Goal: Task Accomplishment & Management: Complete application form

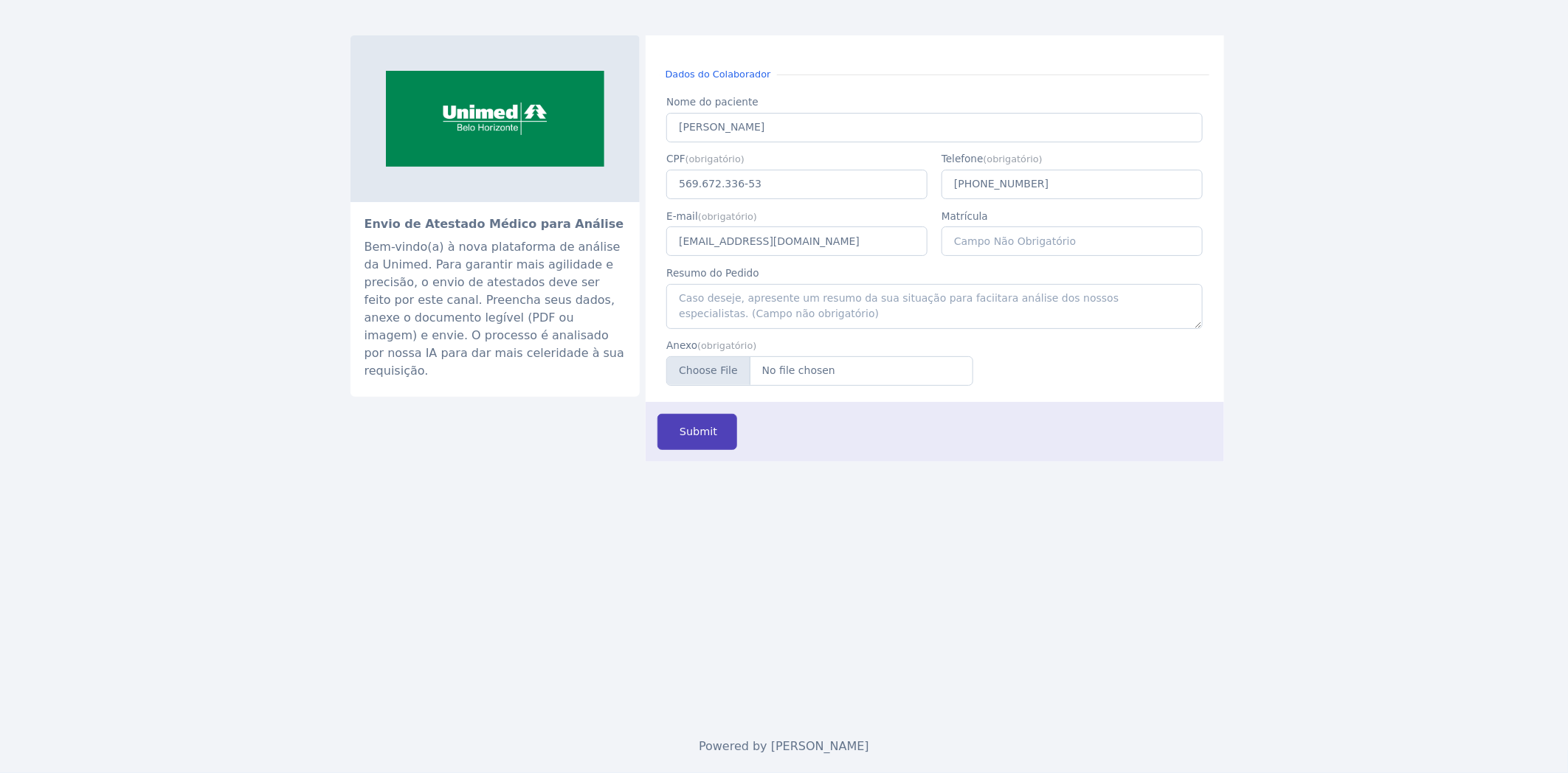
click at [713, 437] on span "Submit" at bounding box center [696, 432] width 41 height 16
click at [750, 119] on input "Nome do paciente" at bounding box center [934, 128] width 536 height 30
type input "[EMAIL_ADDRESS][DOMAIN_NAME]"
type input "117.938.536-57"
type input "(13) 6 5135-1635"
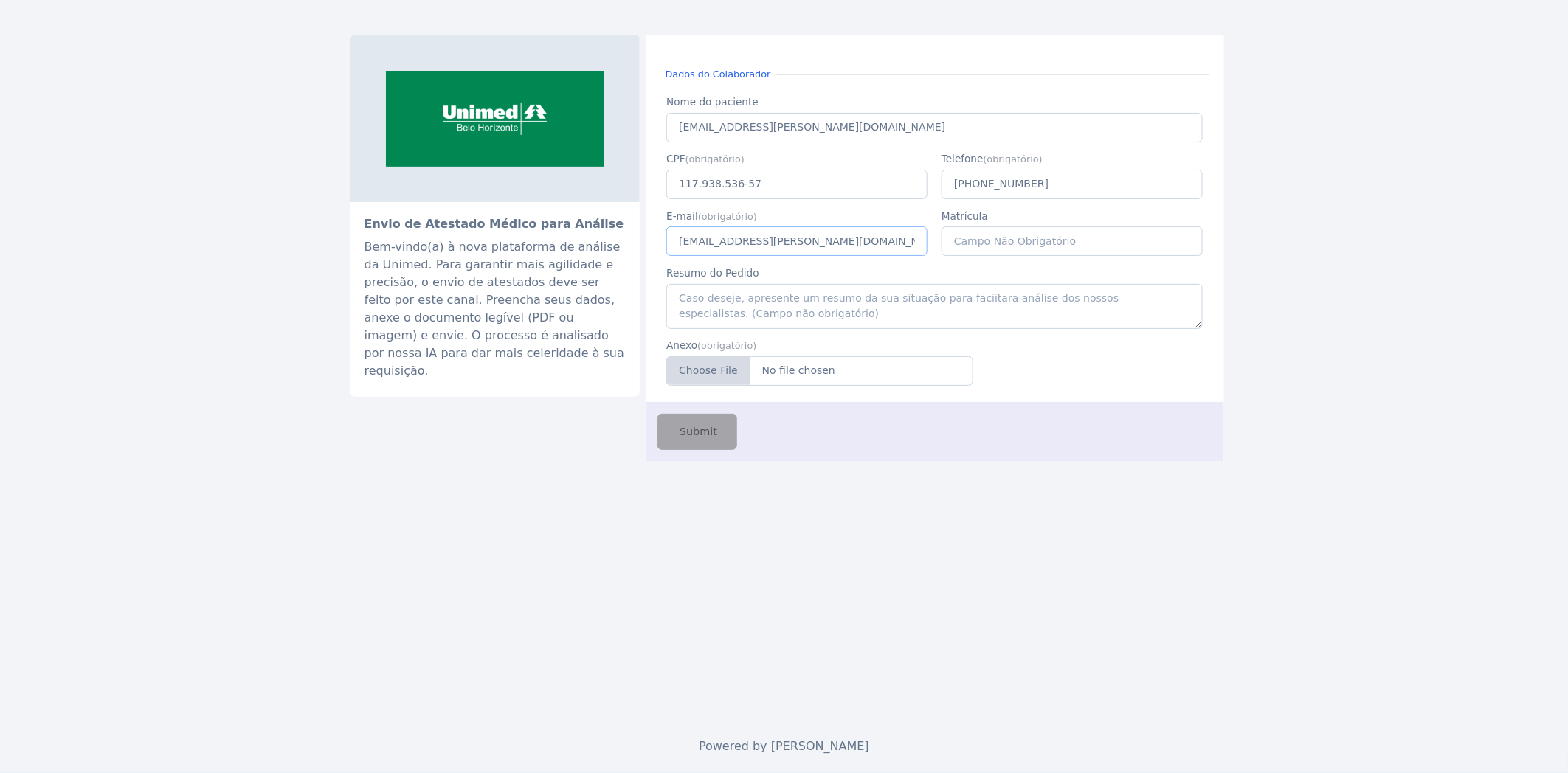
type input "[EMAIL_ADDRESS][DOMAIN_NAME]"
click at [814, 380] on input "Anexo" at bounding box center [820, 371] width 307 height 30
type input "C:\fakepath\atestadoUmDia (2) (1).pdf"
click at [712, 438] on span "Submit" at bounding box center [696, 432] width 41 height 16
click at [734, 185] on input "CPF" at bounding box center [797, 184] width 261 height 30
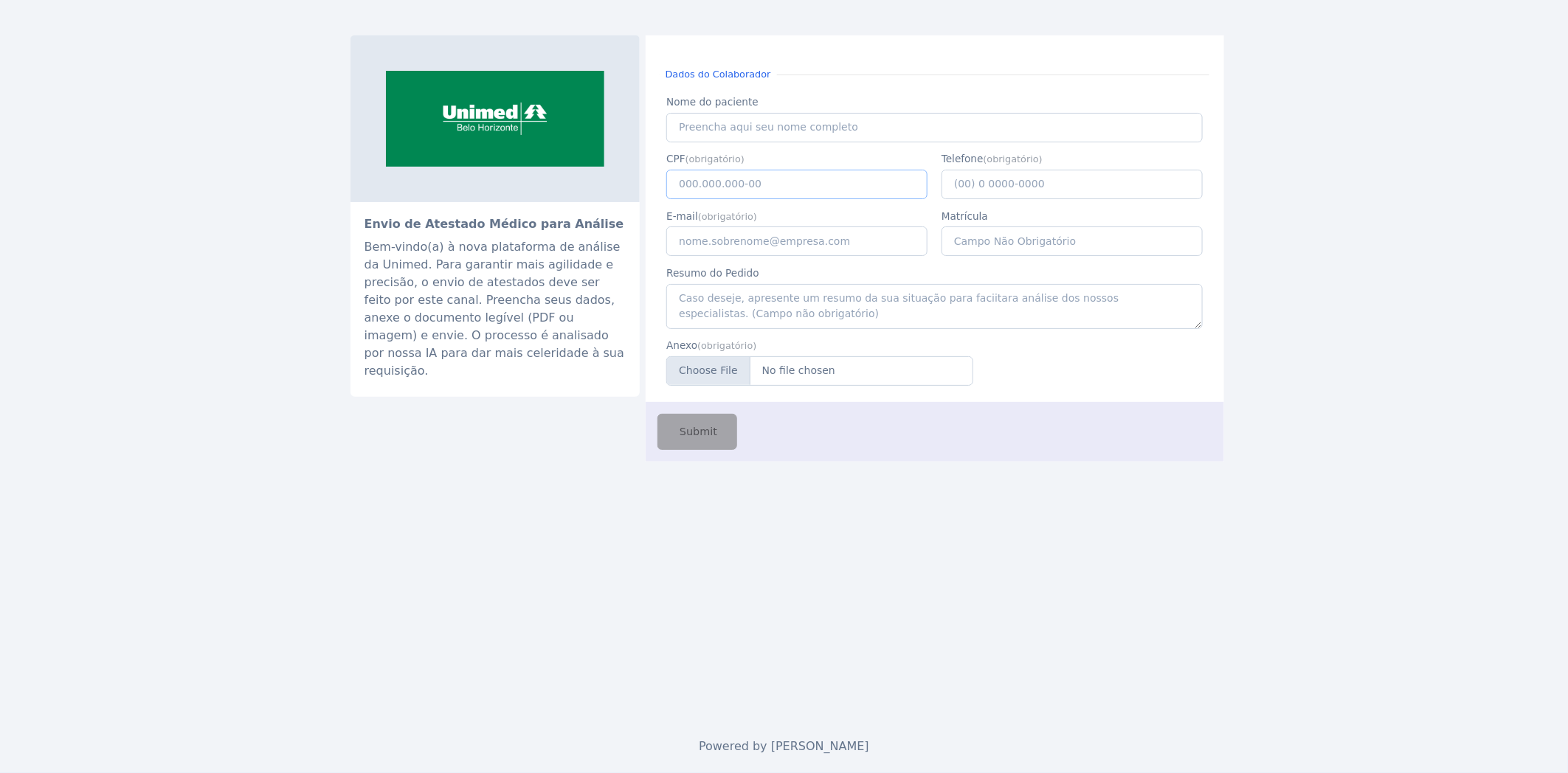
paste input "047.934.706-96"
type input "047.934.706-96"
click at [752, 123] on input "Nome do paciente" at bounding box center [934, 128] width 536 height 30
type input "Higor Gonçalves Godinho"
click at [731, 246] on input "E-mail" at bounding box center [797, 241] width 261 height 30
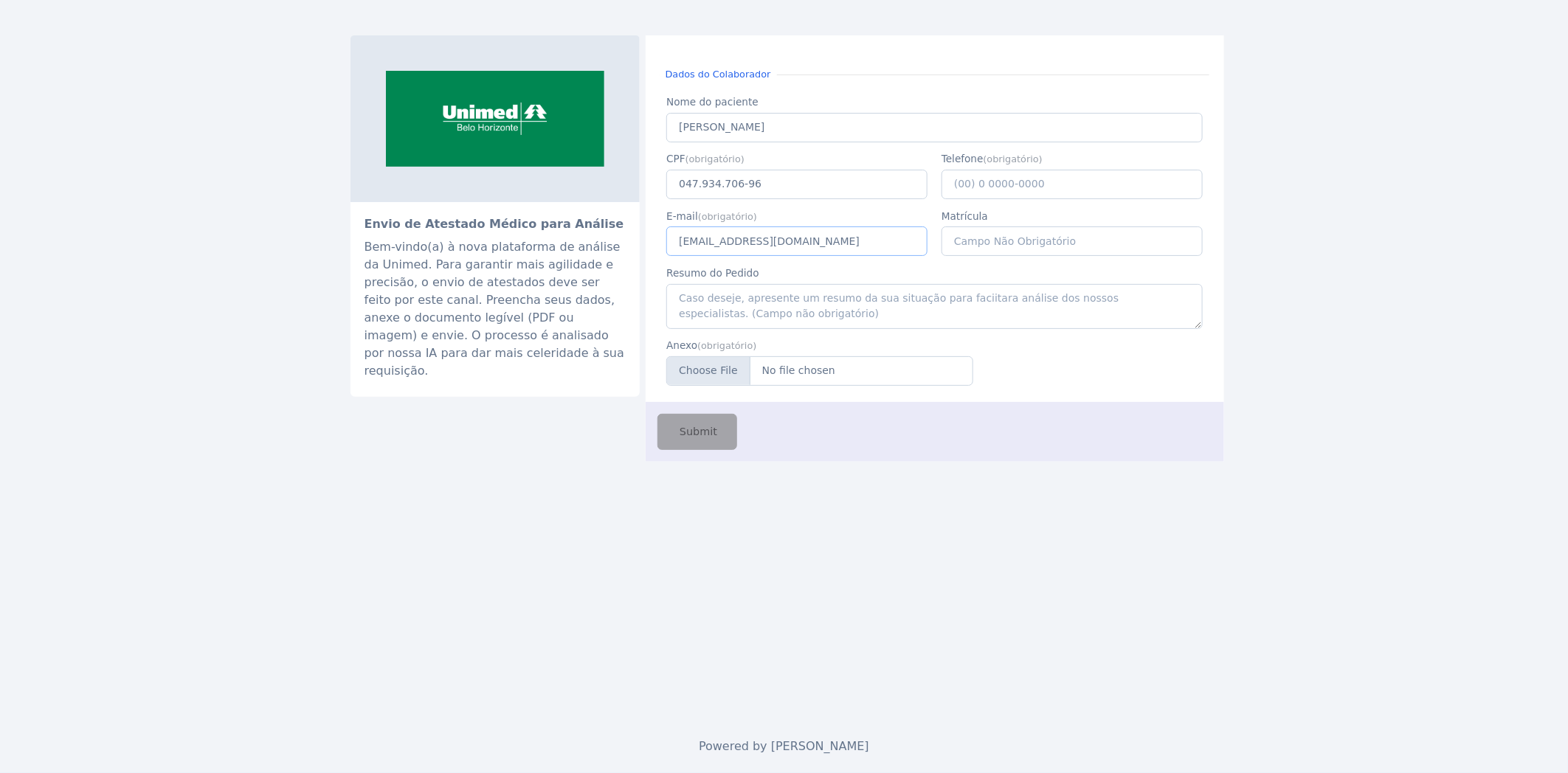
type input "caio.castro@fluna.io"
click at [956, 182] on input "Telefone" at bounding box center [1071, 184] width 261 height 30
type input "(31) 9 8489-9490"
click at [784, 374] on input "Anexo" at bounding box center [820, 371] width 307 height 30
type input "C:\fakepath\higor.jpeg"
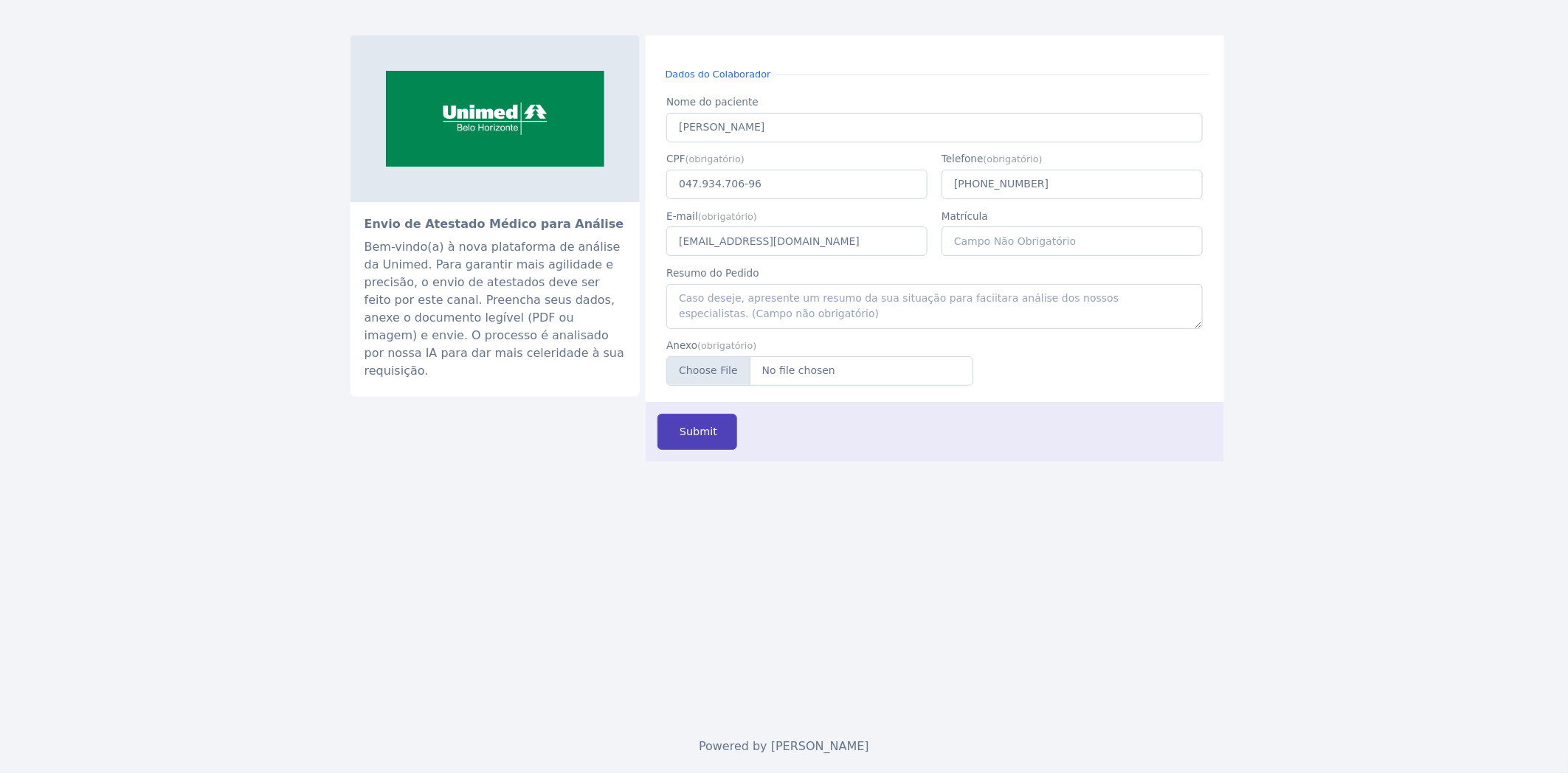
click at [725, 435] on button "Submit" at bounding box center [697, 432] width 80 height 36
